Goal: Information Seeking & Learning: Learn about a topic

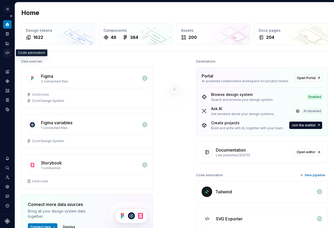
click at [9, 55] on icon "Code automation" at bounding box center [7, 52] width 5 height 5
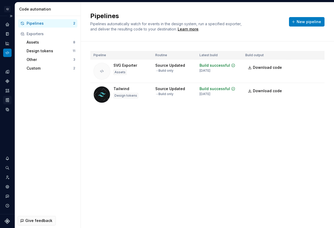
click at [7, 101] on icon "Storybook stories" at bounding box center [7, 99] width 3 height 3
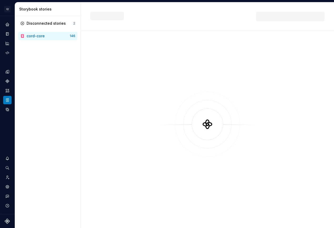
click at [43, 35] on div "cord-core" at bounding box center [36, 35] width 18 height 5
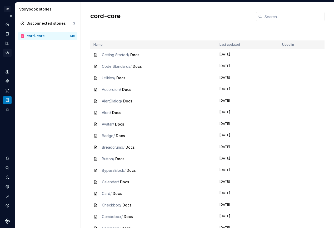
click at [6, 51] on icon "Code automation" at bounding box center [7, 52] width 5 height 5
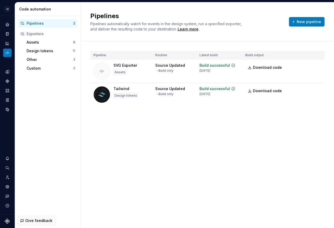
click at [35, 33] on div "Exporters" at bounding box center [51, 33] width 49 height 5
click at [7, 32] on icon "Documentation" at bounding box center [7, 34] width 5 height 5
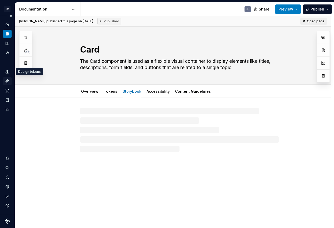
type textarea "*"
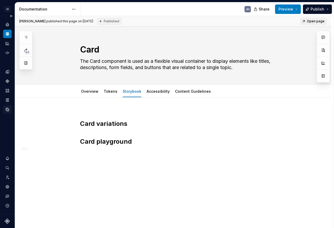
click at [7, 110] on icon "Data sources" at bounding box center [7, 109] width 3 height 3
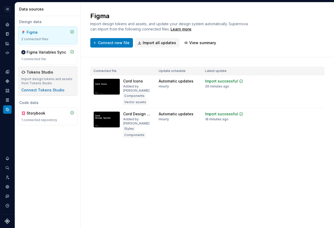
click at [50, 77] on div "Import design tokens and assets from Tokens Studio" at bounding box center [47, 81] width 53 height 8
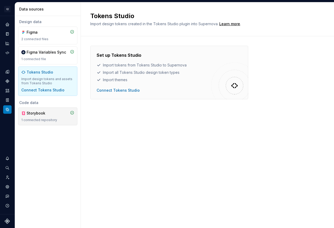
click at [47, 122] on div "Storybook 1 connected repository" at bounding box center [47, 117] width 59 height 18
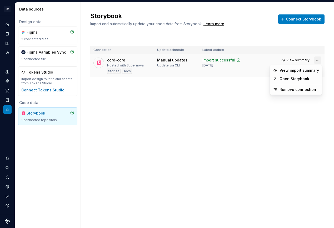
click at [316, 59] on html "C/ Cord JH Design system data Data sources Design data Figma 2 connected files …" at bounding box center [167, 114] width 334 height 228
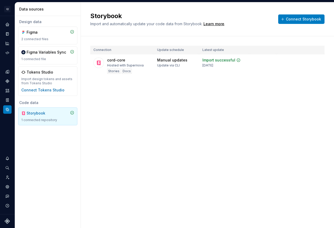
click at [117, 116] on html "C/ Cord JH Design system data Data sources Design data Figma 2 connected files …" at bounding box center [167, 114] width 334 height 228
